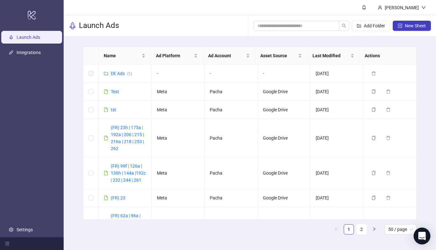
click at [423, 235] on icon "Open Intercom Messenger" at bounding box center [422, 236] width 7 height 8
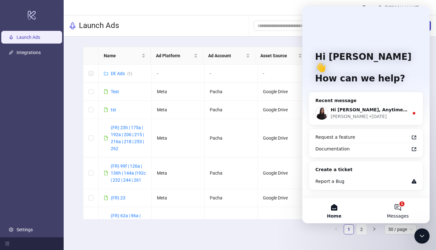
click at [387, 203] on button "1 Messages" at bounding box center [398, 210] width 64 height 25
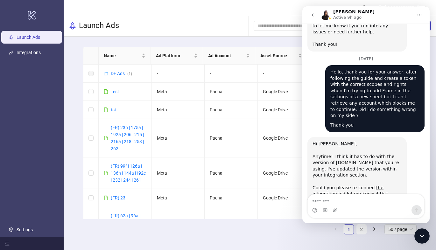
scroll to position [206, 0]
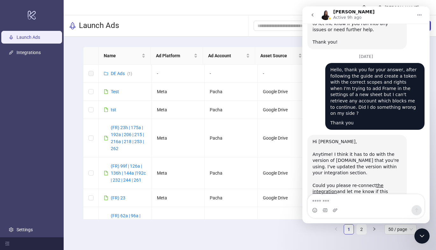
click at [312, 18] on button "go back" at bounding box center [313, 15] width 12 height 12
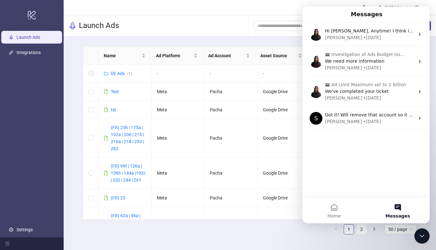
scroll to position [0, 0]
click at [47, 83] on ul "Launch Ads Integrations Settings" at bounding box center [32, 134] width 64 height 208
click at [37, 55] on link "Integrations" at bounding box center [29, 52] width 24 height 5
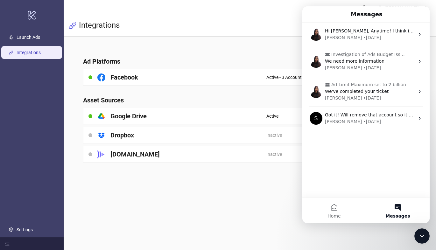
click at [266, 227] on main "Sebastian Wolff Integrations Ad Platforms Facebook Active - 3 Accounts selected…" at bounding box center [250, 125] width 373 height 250
click at [428, 239] on div "Close Intercom Messenger" at bounding box center [422, 236] width 15 height 15
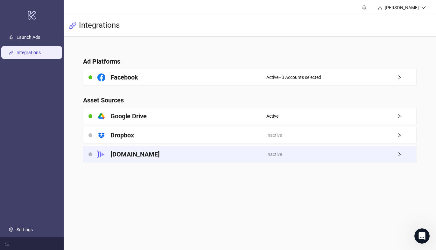
click at [398, 152] on div "Inactive" at bounding box center [342, 155] width 150 height 16
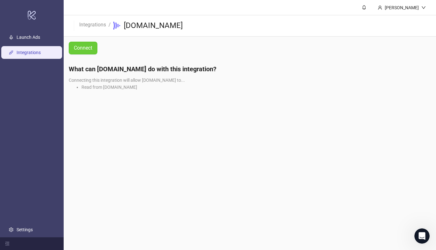
click at [75, 50] on span "Connect" at bounding box center [83, 48] width 18 height 6
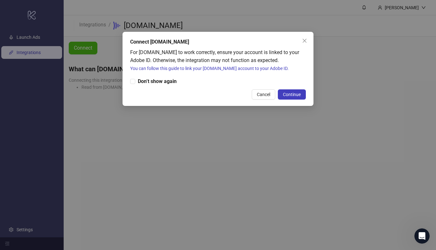
click at [308, 38] on button "Close" at bounding box center [305, 41] width 10 height 10
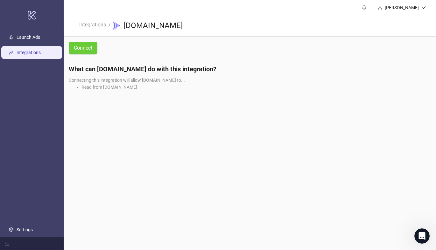
click at [92, 50] on span "Connect" at bounding box center [83, 48] width 18 height 6
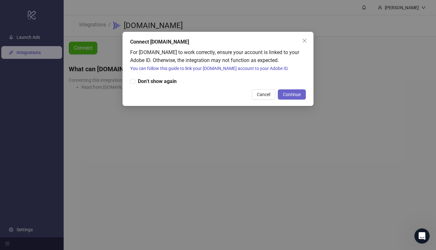
click at [289, 93] on span "Continue" at bounding box center [292, 94] width 18 height 5
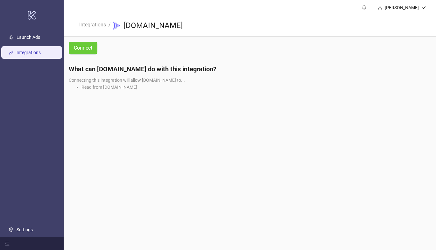
click at [94, 52] on button "Connect" at bounding box center [83, 48] width 29 height 13
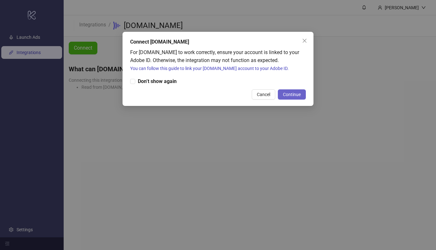
click at [300, 94] on span "Continue" at bounding box center [292, 94] width 18 height 5
